Goal: Check status: Check status

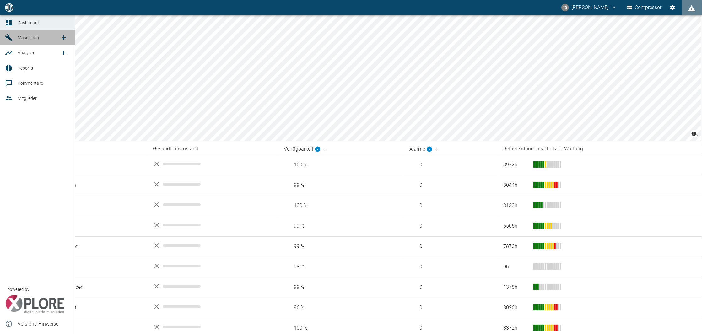
click at [29, 37] on span "Maschinen" at bounding box center [28, 37] width 21 height 5
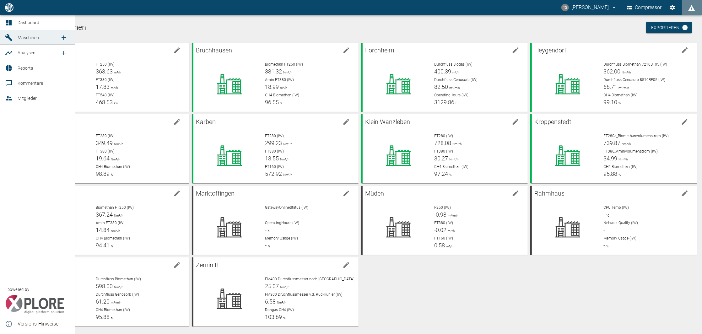
click at [7, 67] on icon at bounding box center [9, 68] width 6 height 6
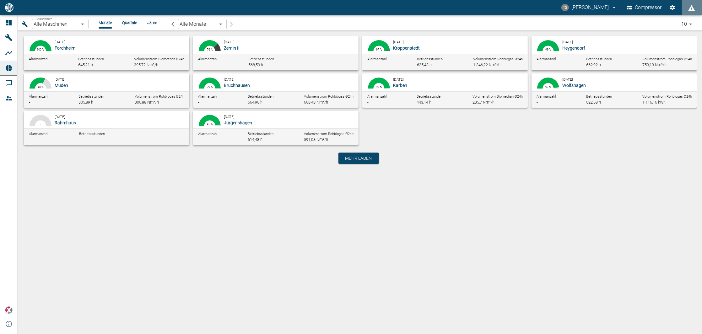
click at [248, 119] on div "August 2025 Jürgenshagen" at bounding box center [290, 119] width 132 height 13
type input "381d891b-1471-48c8-b76d-f56620aafa3d"
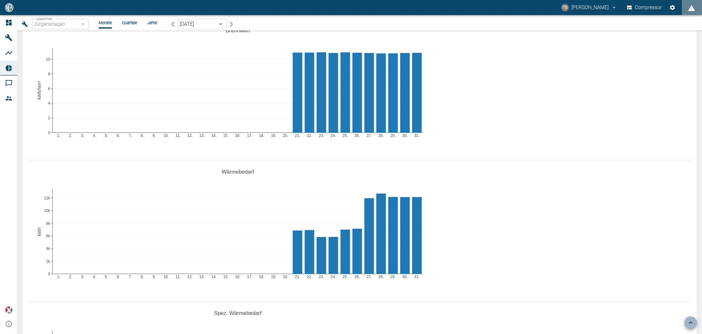
scroll to position [795, 0]
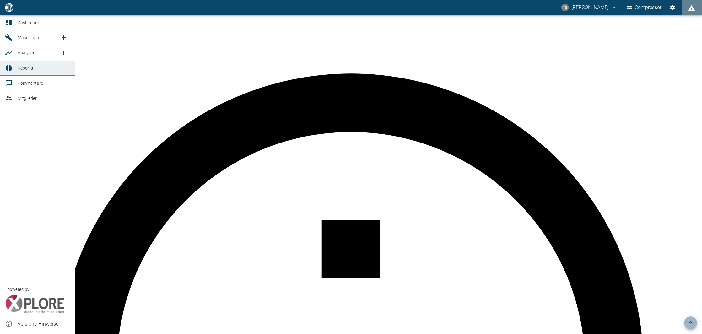
drag, startPoint x: 12, startPoint y: 75, endPoint x: 121, endPoint y: 66, distance: 109.6
click at [12, 75] on link "Reports" at bounding box center [37, 68] width 75 height 15
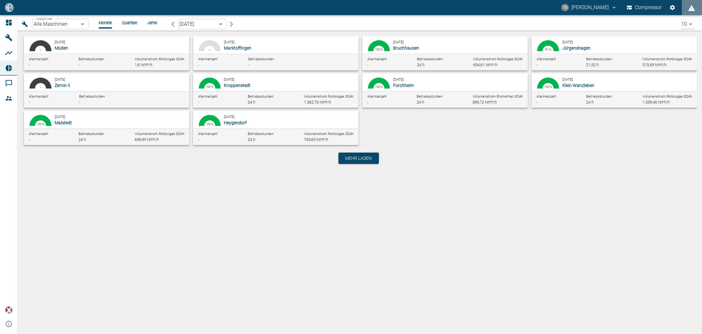
click at [421, 56] on div "Alarmanzahl - Betriebsstunden 24 h Volumenstrom Rohbiogas Ø24h 694,61 Nm³/h" at bounding box center [444, 62] width 165 height 17
type input "af7d40c2-c812-4a17-a281-d871ce7187b0"
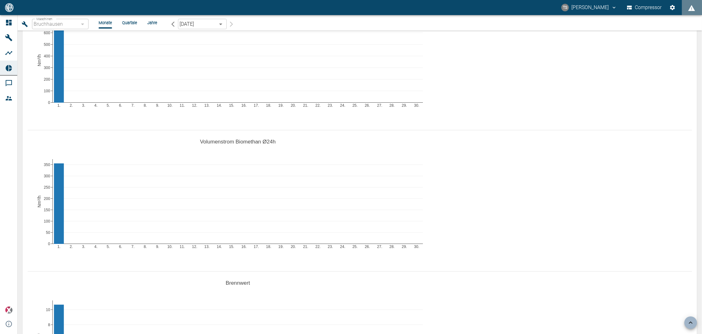
scroll to position [544, 0]
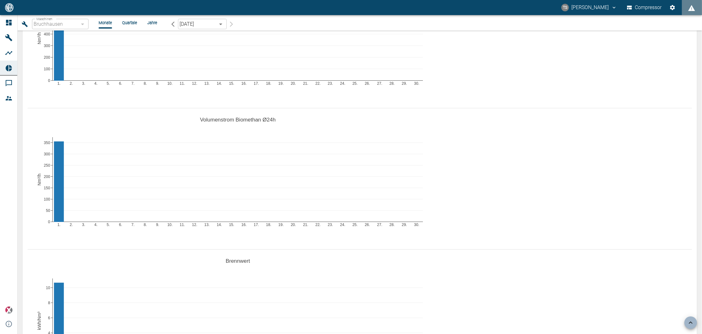
click at [173, 25] on icon "button" at bounding box center [172, 23] width 3 height 5
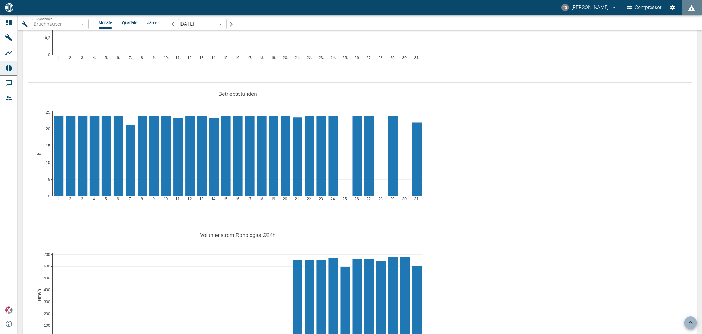
scroll to position [293, 0]
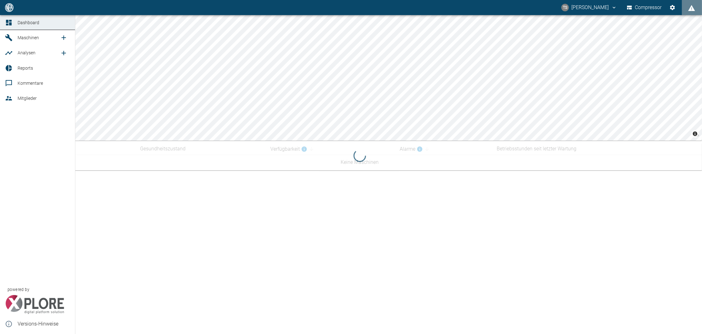
click at [15, 33] on link "Maschinen" at bounding box center [37, 37] width 75 height 15
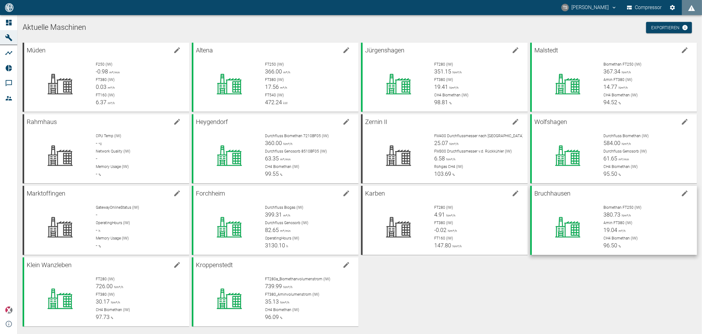
click at [597, 196] on p "Bruchhausen" at bounding box center [606, 193] width 144 height 10
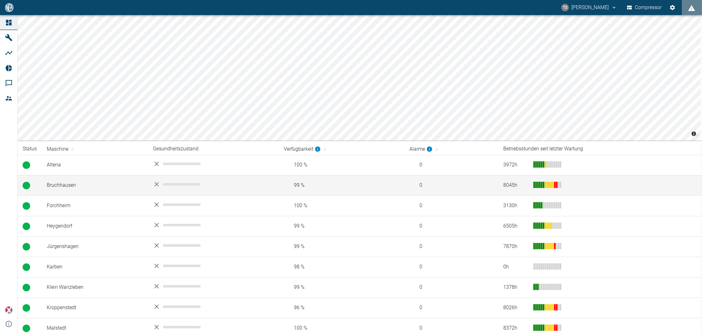
click at [71, 180] on td "Bruchhausen" at bounding box center [95, 185] width 106 height 20
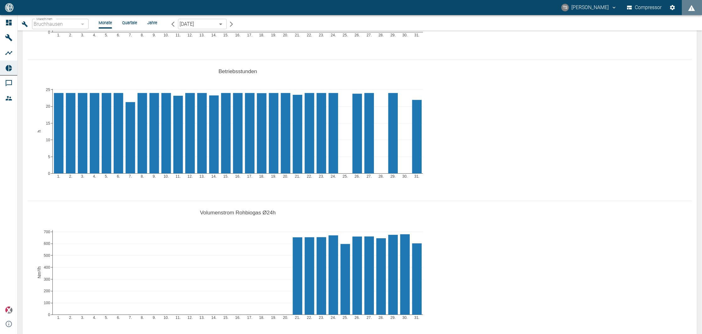
scroll to position [209, 0]
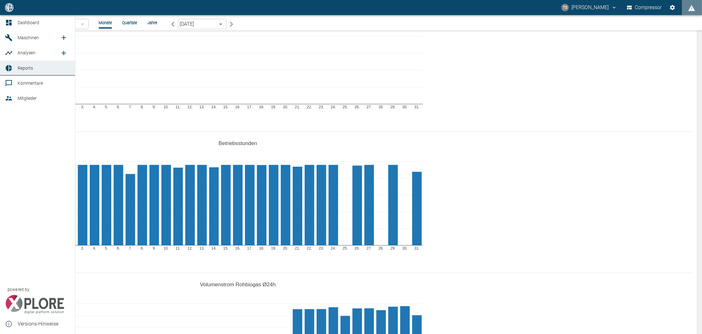
click at [17, 73] on link "Reports" at bounding box center [37, 68] width 75 height 15
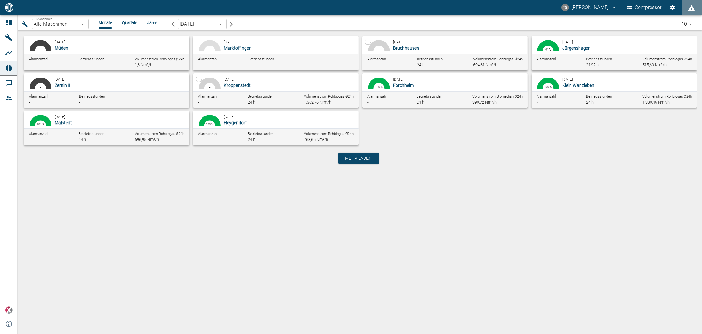
click at [99, 130] on div "Alarmanzahl - Betriebsstunden 24 h Volumenstrom Rohbiogas Ø24h 696,95 Nm³/h" at bounding box center [106, 136] width 165 height 17
type input "7747ba40-e576-478b-9025-d024c0c73310"
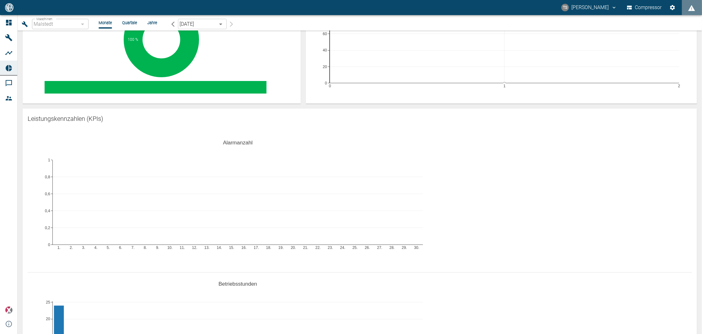
scroll to position [42, 0]
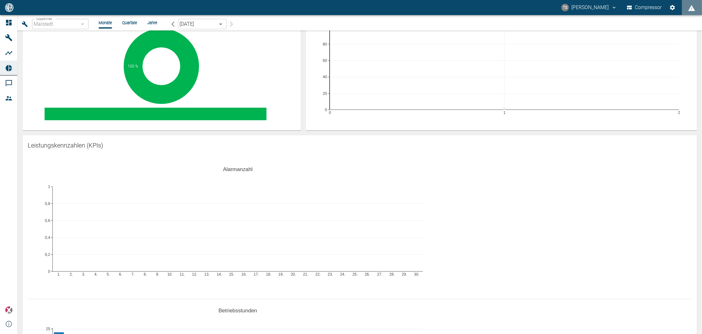
click at [169, 25] on button "button" at bounding box center [172, 24] width 11 height 10
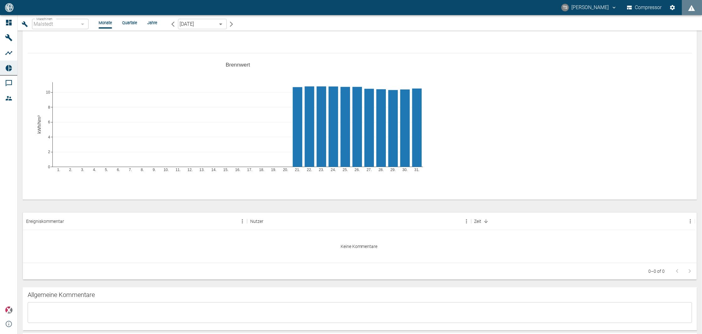
scroll to position [669, 0]
